Goal: Complete application form: Complete application form

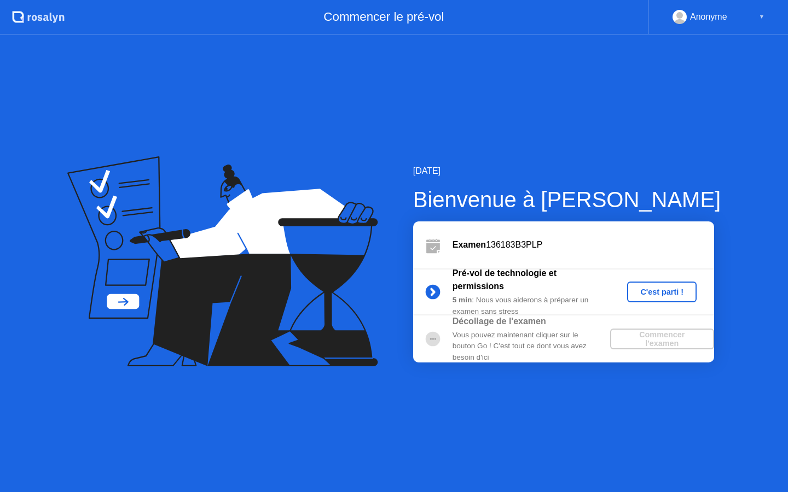
click at [668, 291] on div "C'est parti !" at bounding box center [661, 292] width 61 height 9
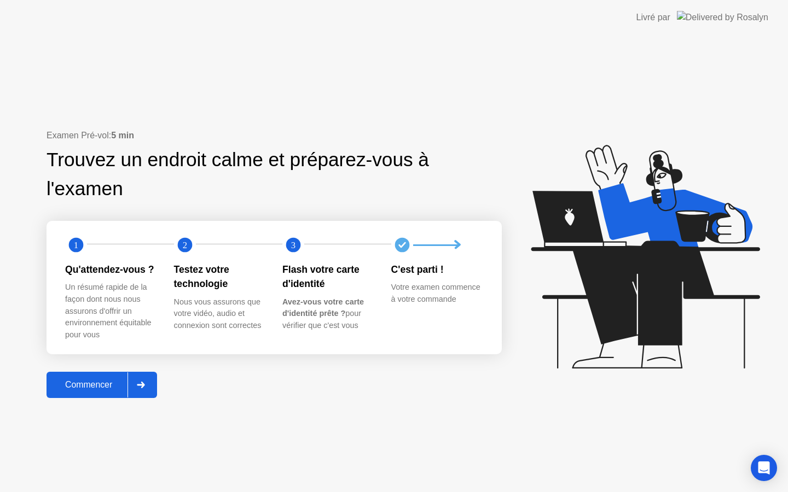
click at [103, 385] on div "Commencer" at bounding box center [89, 385] width 78 height 10
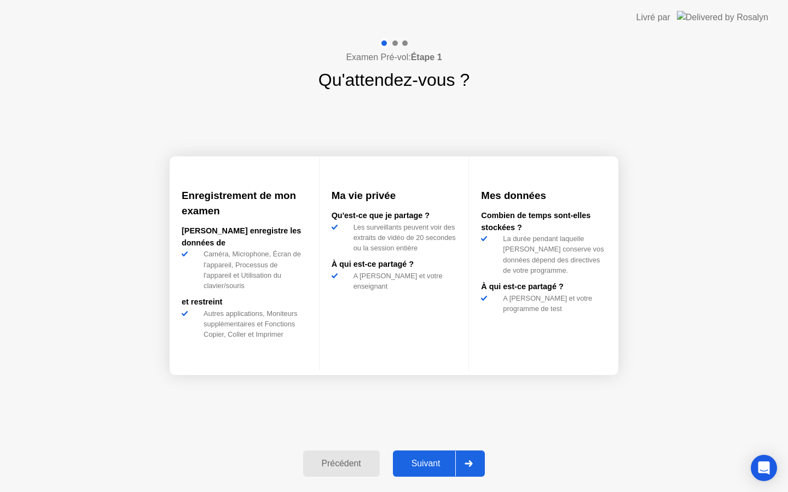
click at [428, 466] on div "Suivant" at bounding box center [426, 464] width 60 height 10
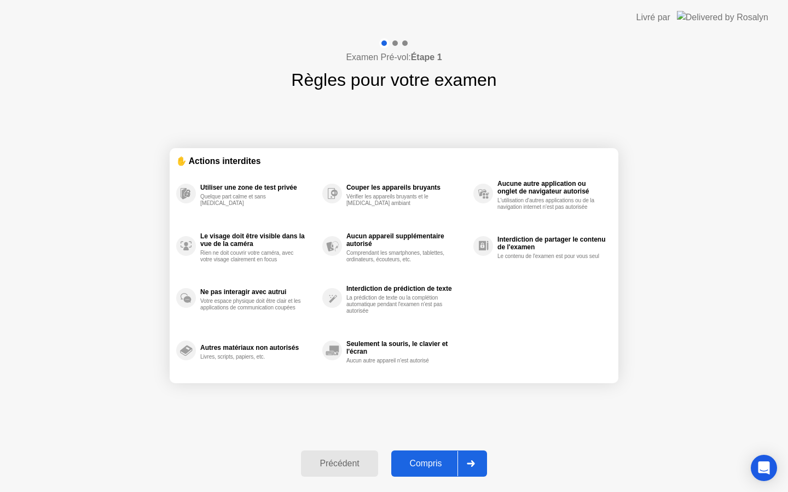
click at [428, 466] on div "Compris" at bounding box center [426, 464] width 63 height 10
select select "**********"
select select "*******"
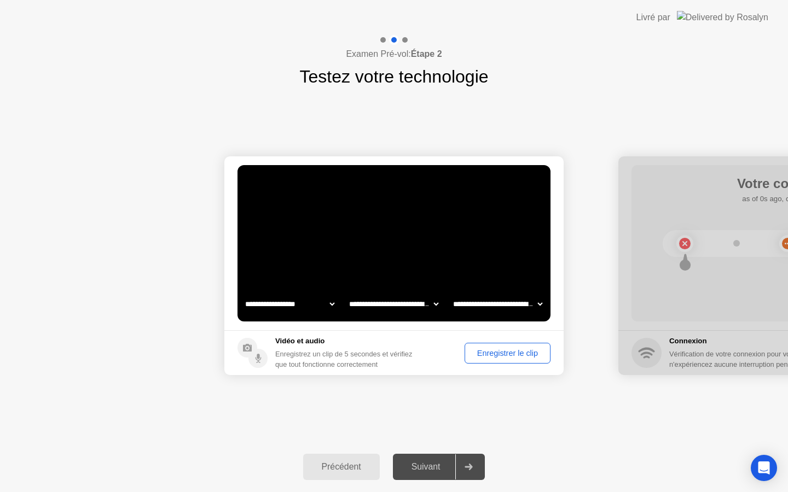
click at [530, 356] on div "Enregistrer le clip" at bounding box center [507, 353] width 78 height 9
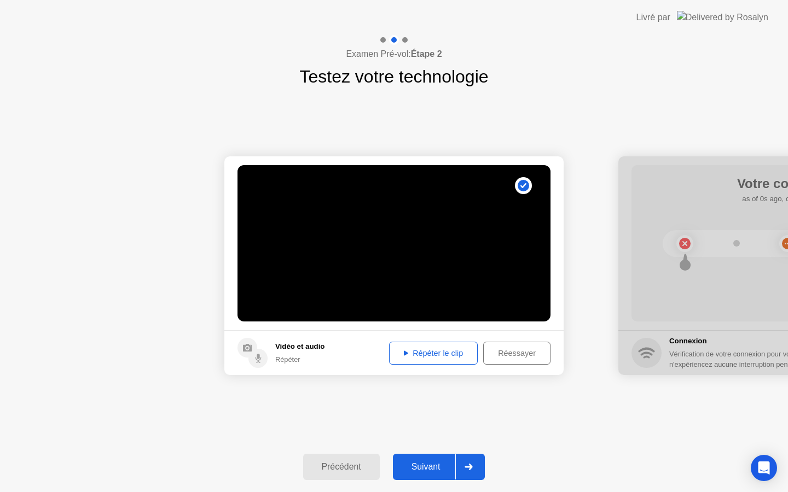
click at [425, 457] on button "Suivant" at bounding box center [439, 467] width 92 height 26
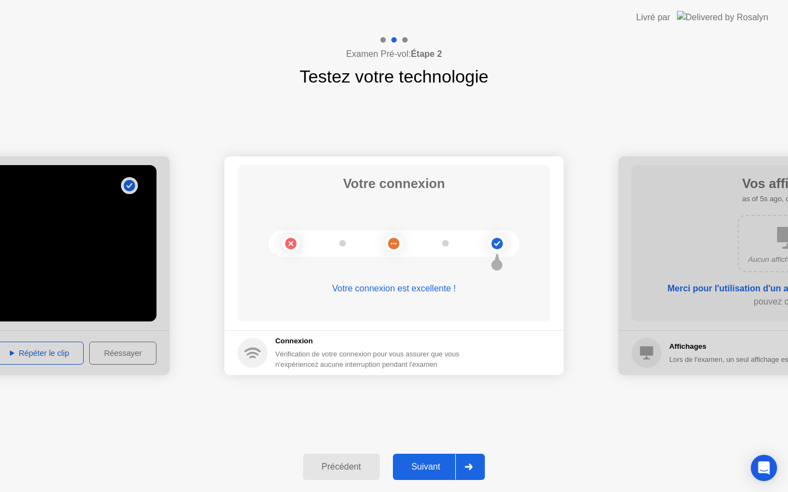
click at [433, 463] on div "Suivant" at bounding box center [426, 467] width 60 height 10
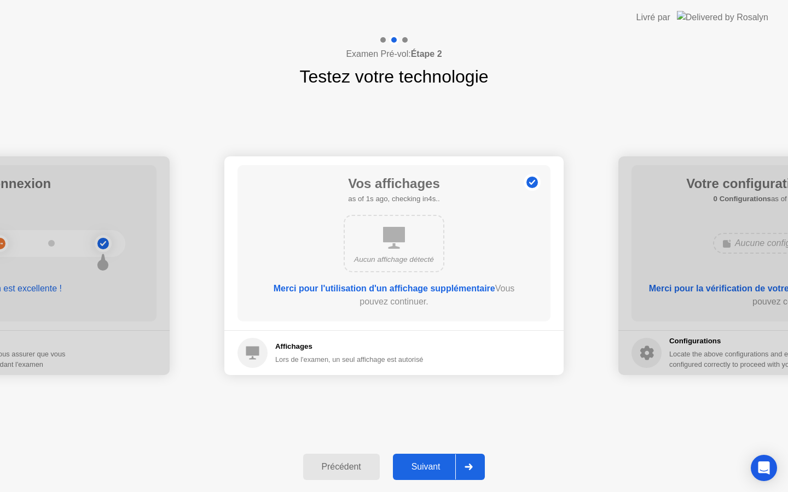
click at [433, 463] on div "Suivant" at bounding box center [426, 467] width 60 height 10
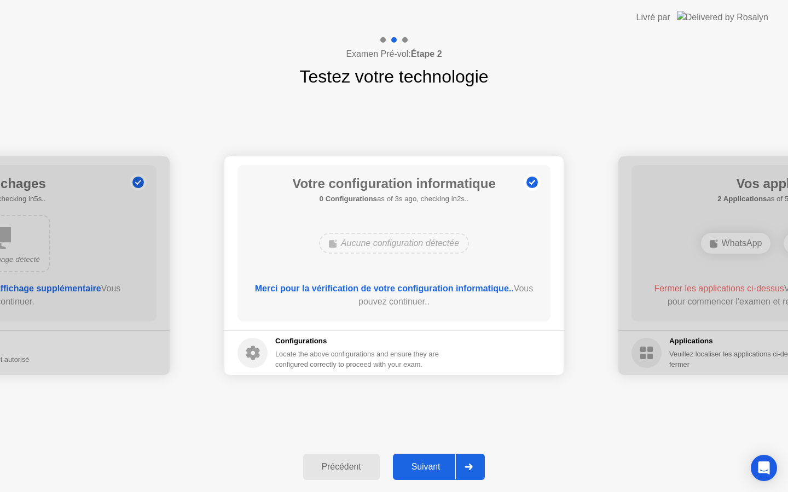
click at [433, 463] on div "Suivant" at bounding box center [426, 467] width 60 height 10
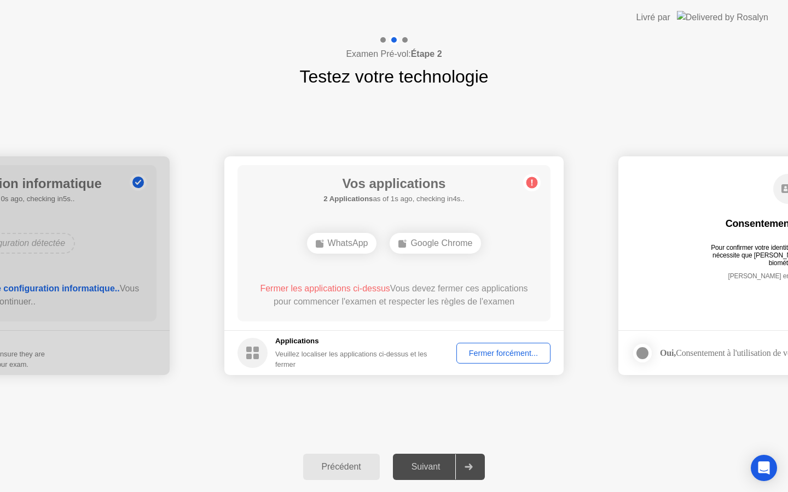
click at [487, 358] on div "Fermer forcément..." at bounding box center [503, 353] width 86 height 9
click at [500, 353] on div "Fermer forcément..." at bounding box center [503, 353] width 86 height 9
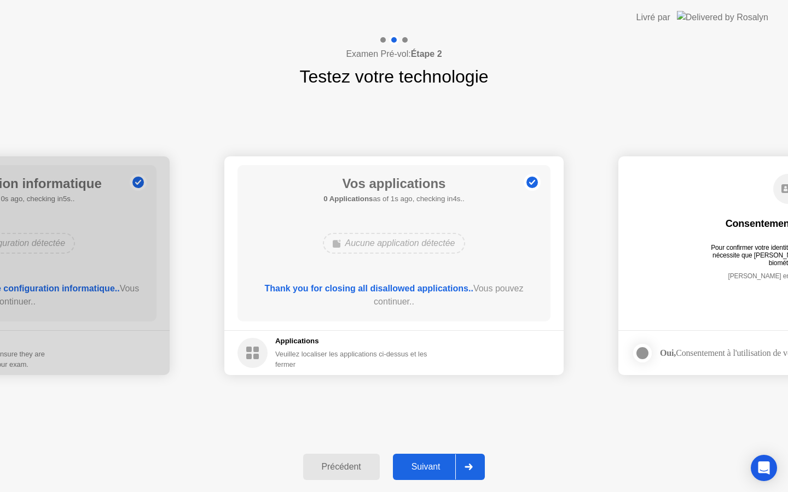
click at [438, 460] on button "Suivant" at bounding box center [439, 467] width 92 height 26
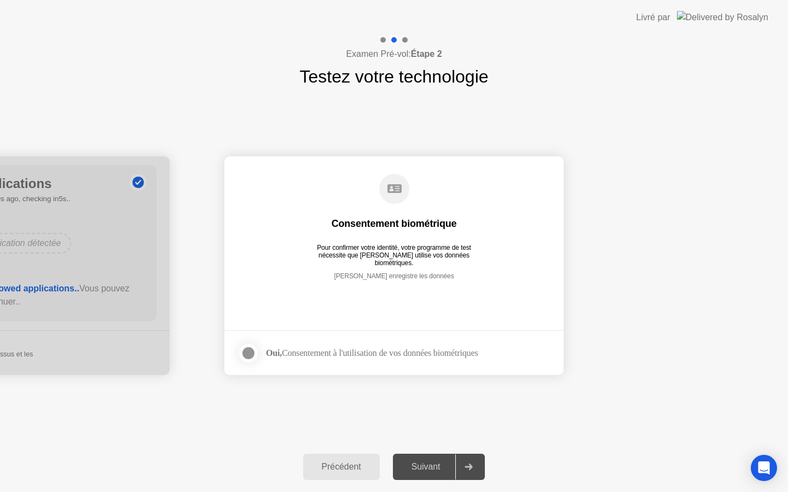
click at [253, 355] on div at bounding box center [248, 353] width 13 height 13
click at [424, 470] on div "Suivant" at bounding box center [426, 467] width 60 height 10
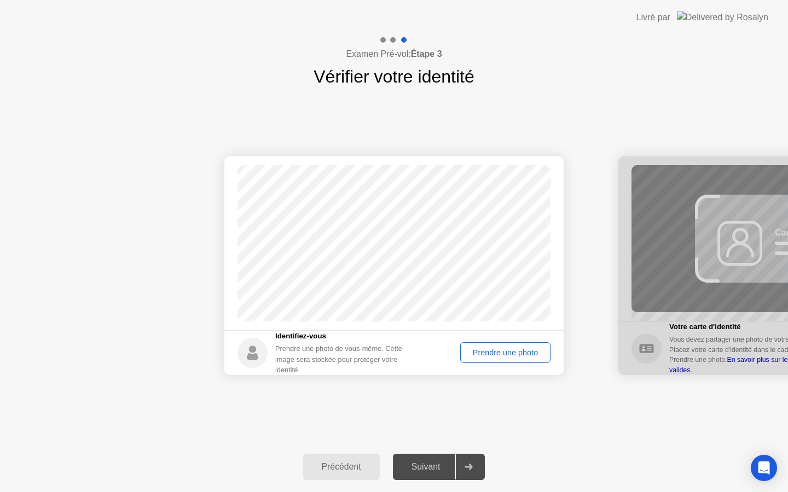
click at [509, 357] on div "Prendre une photo" at bounding box center [505, 353] width 83 height 9
click at [433, 462] on div "Suivant" at bounding box center [426, 467] width 60 height 10
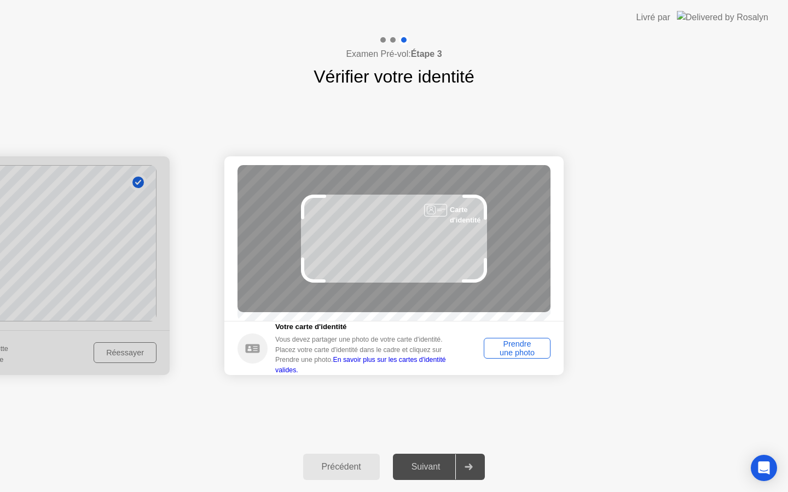
click at [512, 353] on div "Prendre une photo" at bounding box center [517, 349] width 59 height 18
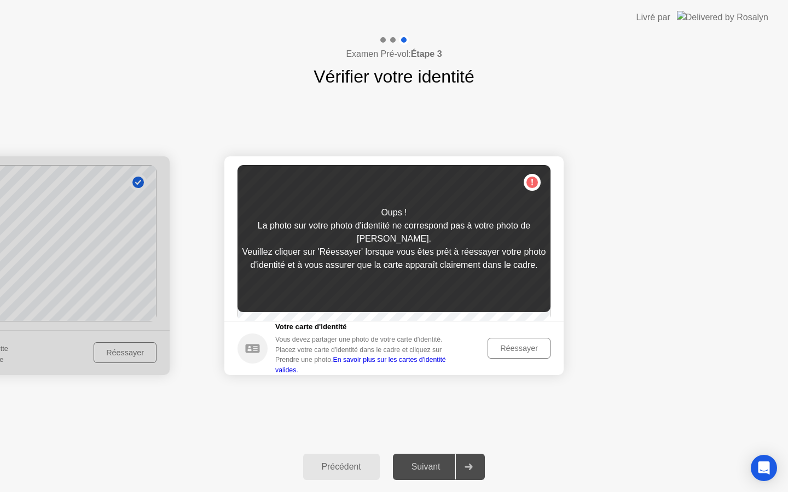
click at [511, 353] on div "Réessayer" at bounding box center [518, 348] width 55 height 9
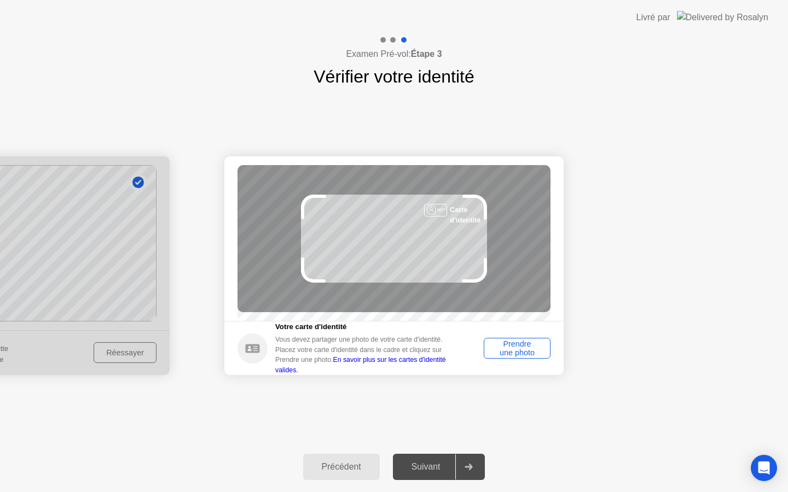
click at [525, 357] on div "Prendre une photo" at bounding box center [517, 349] width 59 height 18
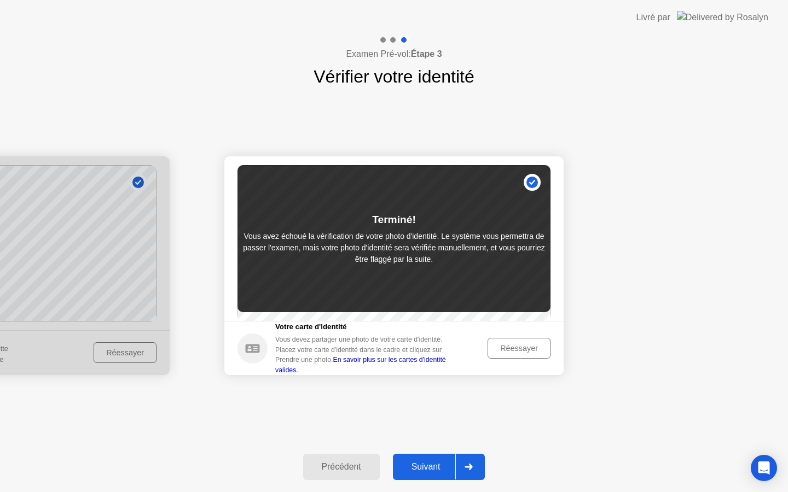
click at [414, 462] on div "Suivant" at bounding box center [426, 467] width 60 height 10
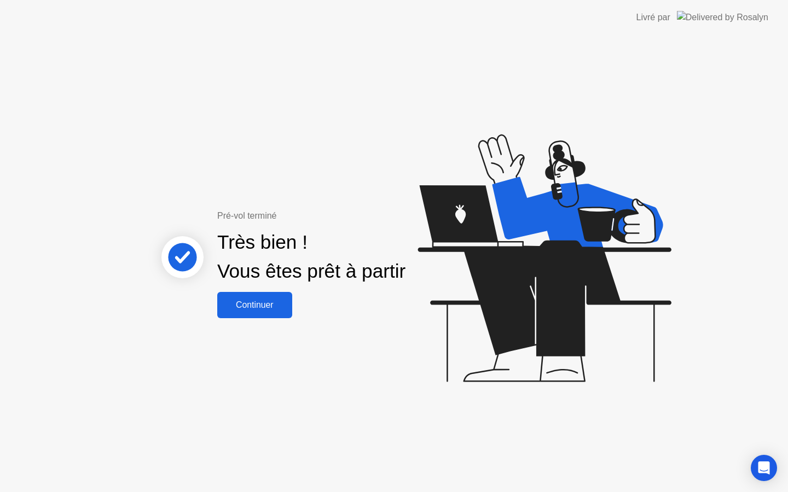
click at [269, 301] on div "Continuer" at bounding box center [255, 305] width 68 height 10
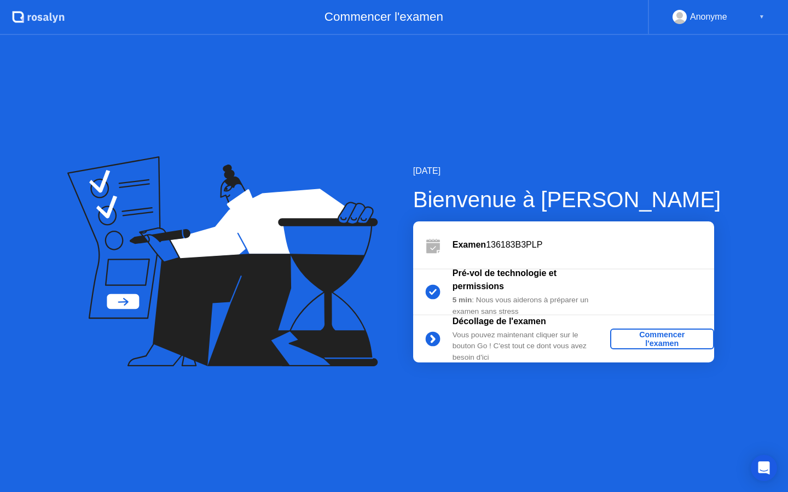
click at [671, 333] on div "Commencer l'examen" at bounding box center [662, 340] width 95 height 18
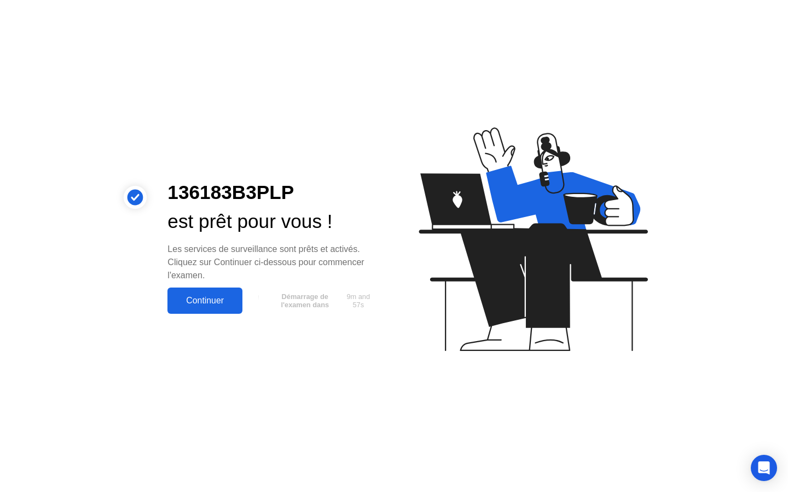
click at [235, 298] on div "Continuer" at bounding box center [205, 301] width 68 height 10
